Goal: Information Seeking & Learning: Learn about a topic

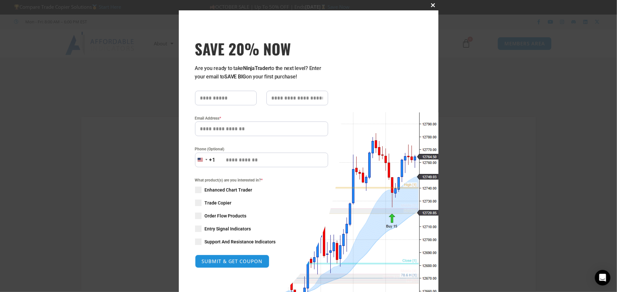
type input "**********"
click at [430, 5] on span "SAVE 20% NOW popup" at bounding box center [433, 5] width 10 height 4
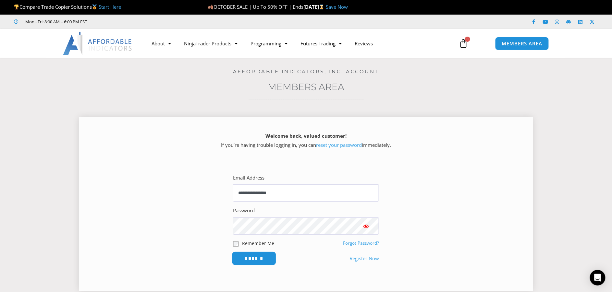
click at [260, 258] on input "******" at bounding box center [254, 259] width 44 height 14
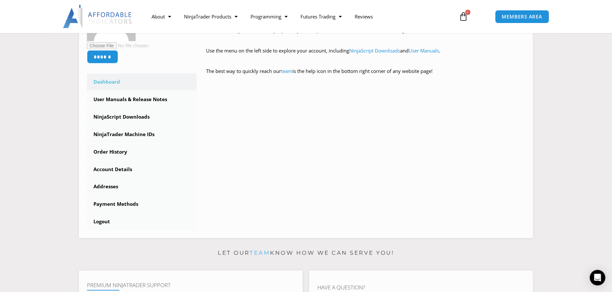
scroll to position [140, 0]
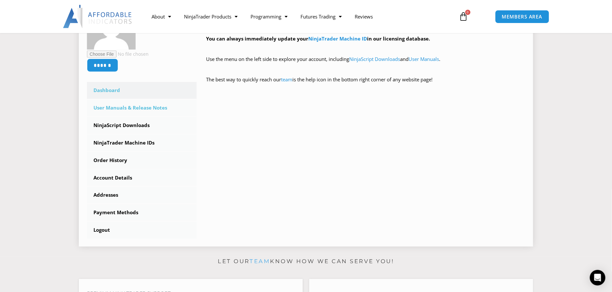
click at [150, 109] on link "User Manuals & Release Notes" at bounding box center [142, 108] width 110 height 17
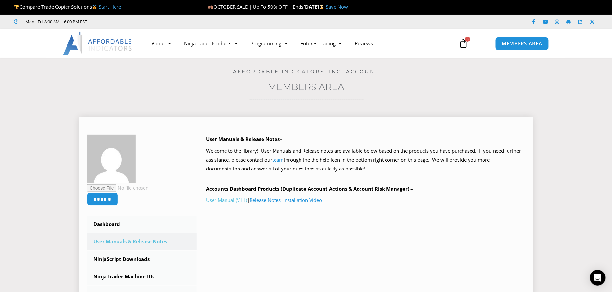
click at [231, 199] on link "User Manual (V11)" at bounding box center [226, 200] width 41 height 6
click at [313, 66] on link "Prop Firms" at bounding box center [318, 69] width 49 height 12
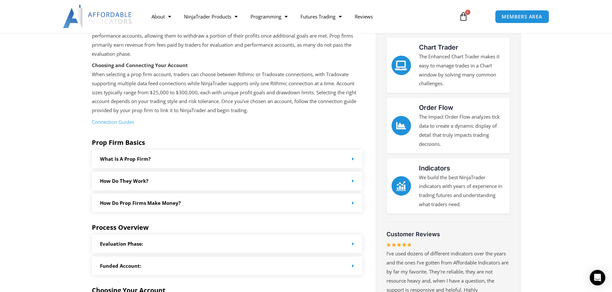
scroll to position [118, 0]
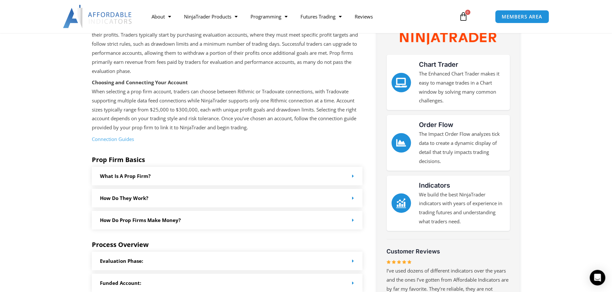
click at [445, 125] on link "Order Flow" at bounding box center [436, 125] width 34 height 8
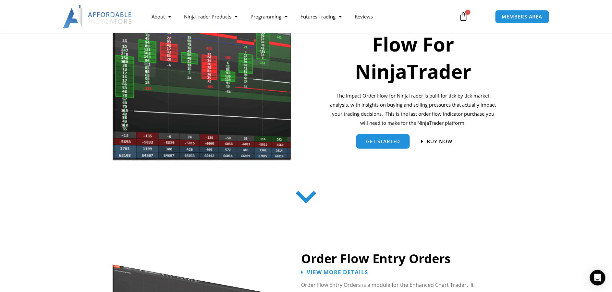
scroll to position [132, 0]
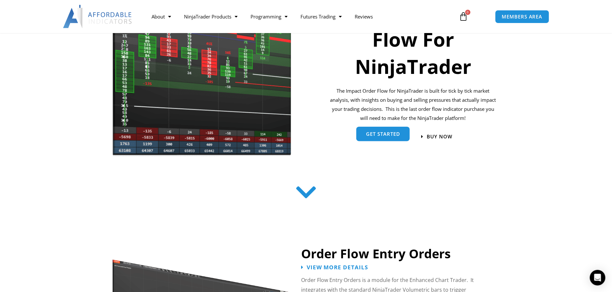
click at [393, 133] on span "get started" at bounding box center [383, 134] width 34 height 5
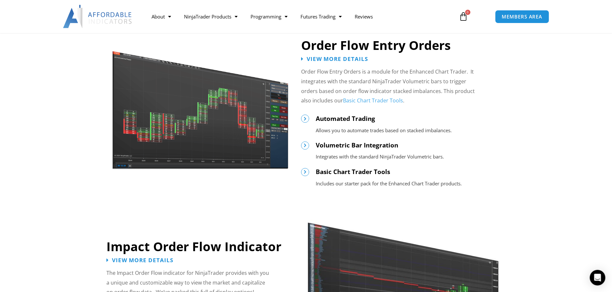
scroll to position [345, 0]
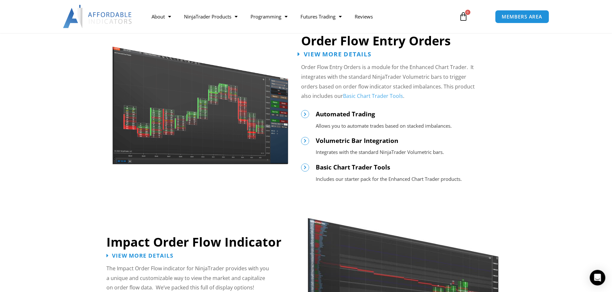
click at [347, 54] on span "View More Details" at bounding box center [337, 54] width 67 height 6
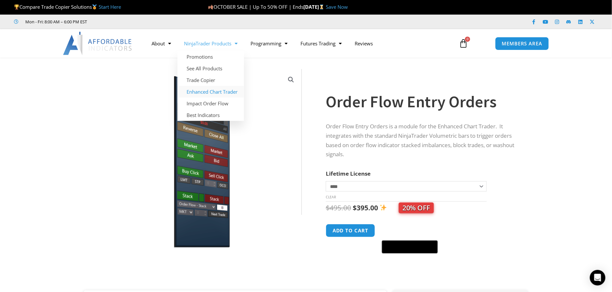
click at [226, 92] on link "Enhanced Chart Trader" at bounding box center [210, 92] width 67 height 12
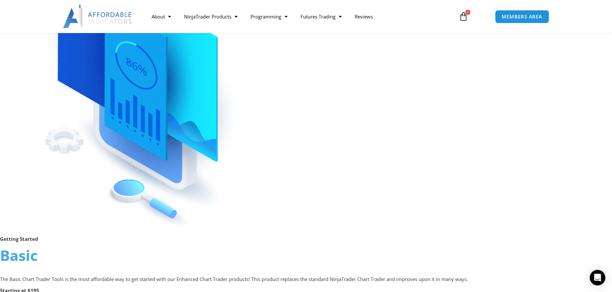
scroll to position [1264, 0]
